Goal: Check status: Check status

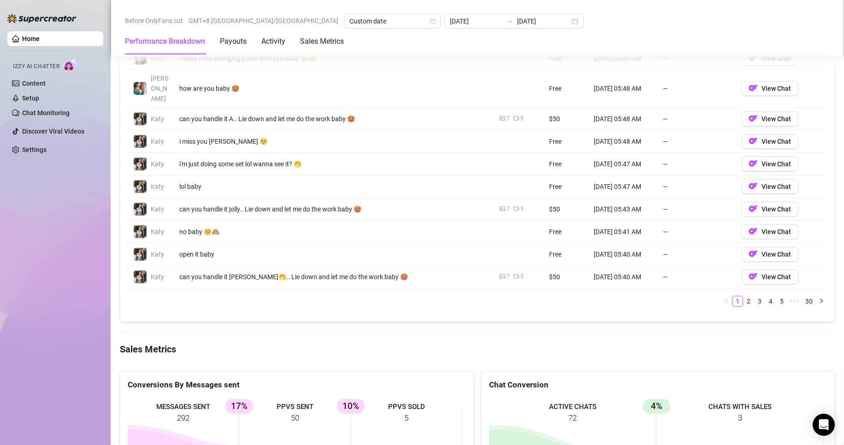
scroll to position [783, 0]
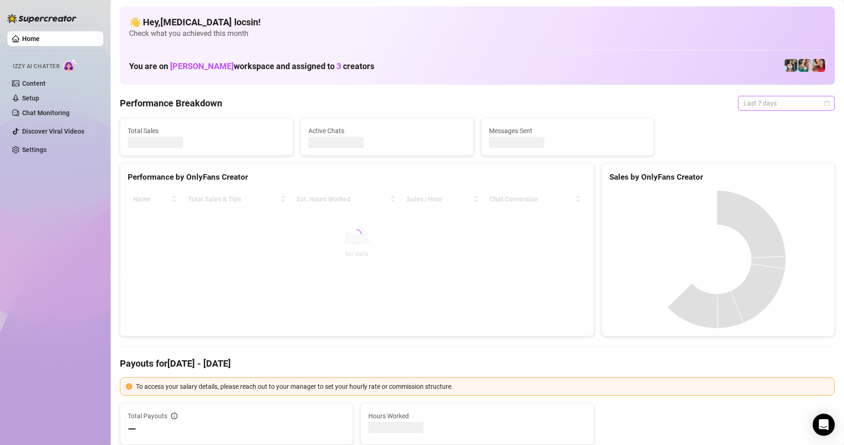
click at [779, 102] on span "Last 7 days" at bounding box center [786, 103] width 86 height 14
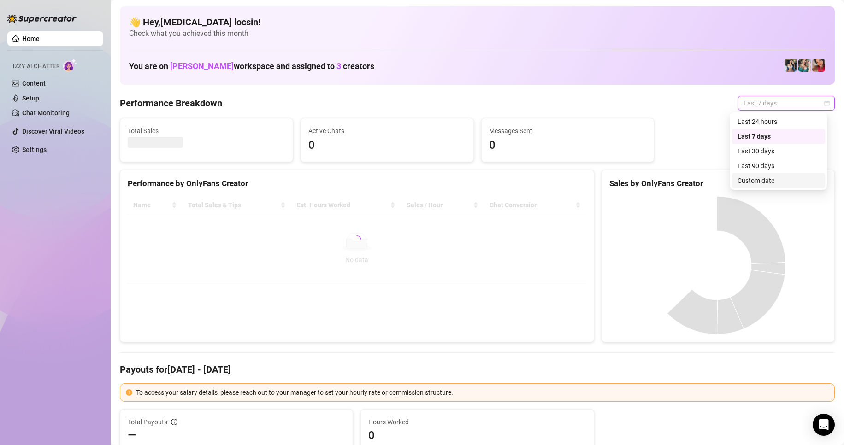
click at [776, 181] on div "Custom date" at bounding box center [778, 181] width 82 height 10
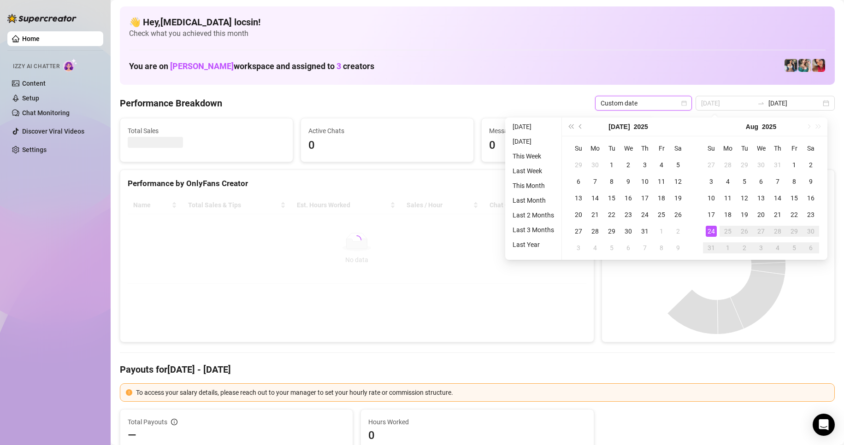
click at [709, 227] on div "24" at bounding box center [711, 231] width 11 height 11
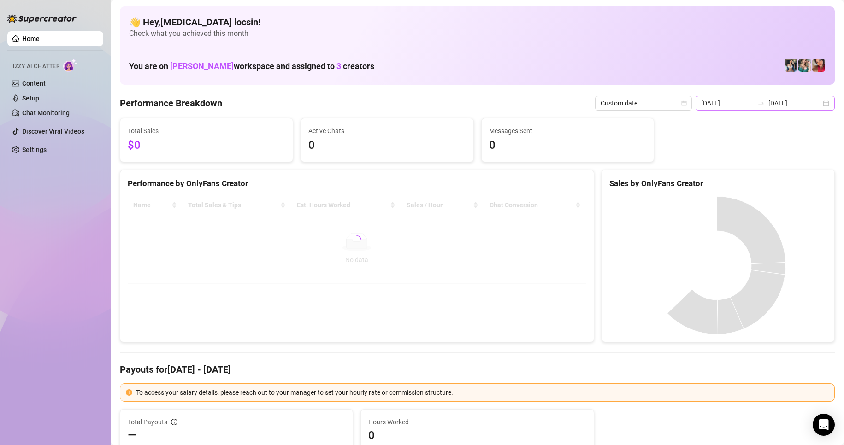
click at [759, 106] on icon "swap-right" at bounding box center [760, 103] width 7 height 7
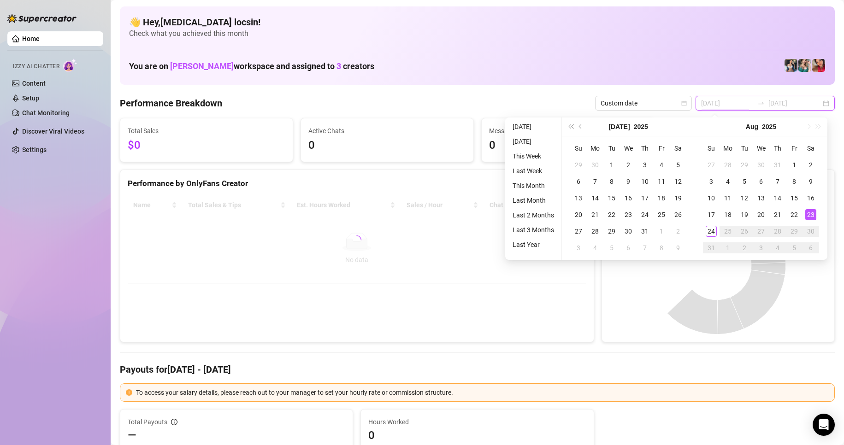
type input "[DATE]"
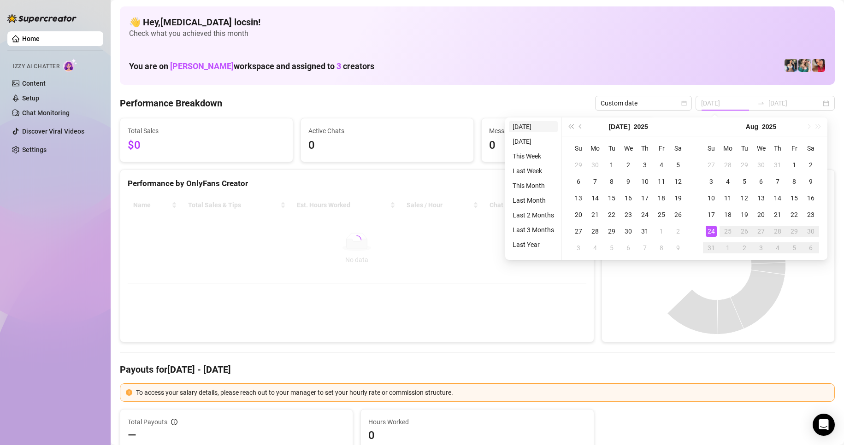
click at [517, 127] on li "[DATE]" at bounding box center [533, 126] width 49 height 11
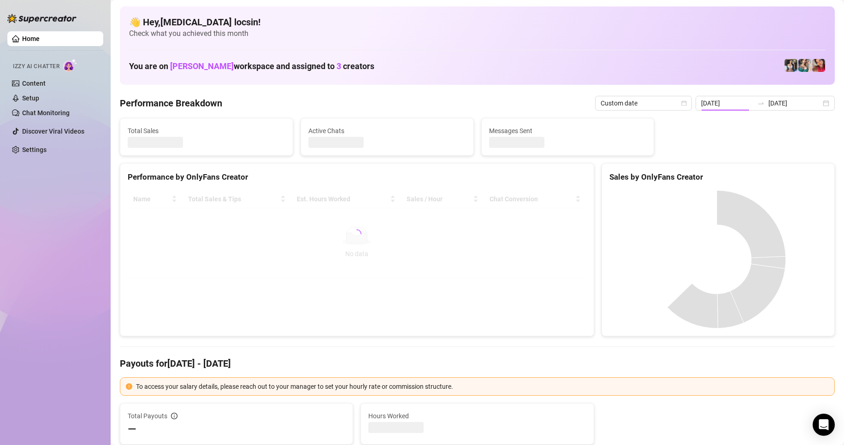
type input "[DATE]"
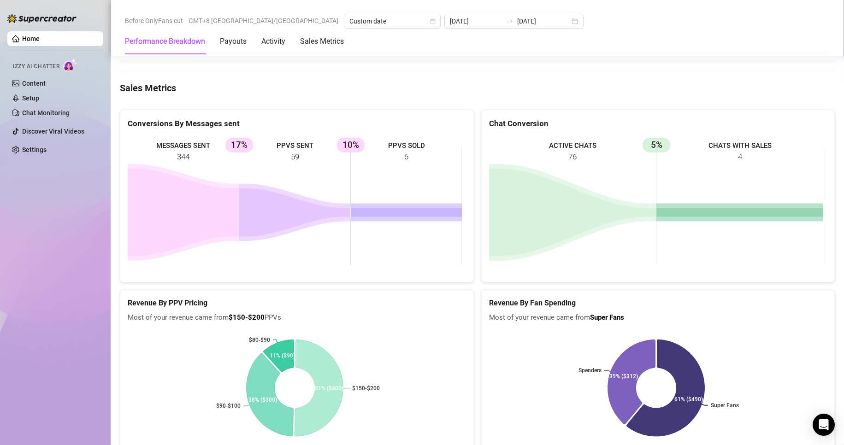
scroll to position [1198, 0]
